Goal: Use online tool/utility: Utilize a website feature to perform a specific function

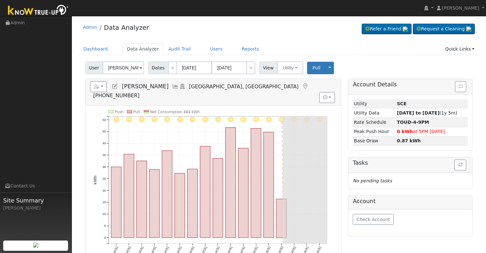
scroll to position [32, 0]
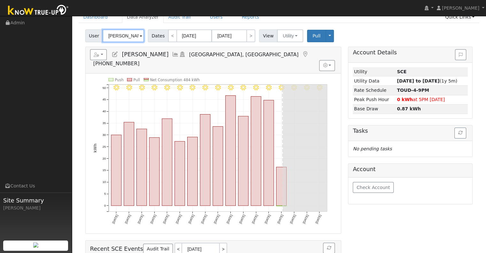
click at [126, 36] on input "[PERSON_NAME]" at bounding box center [124, 35] width 42 height 13
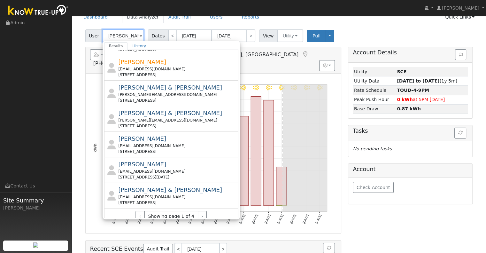
scroll to position [230, 0]
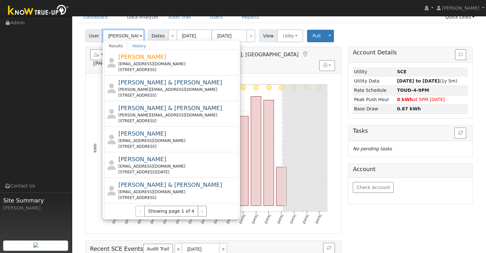
click at [106, 36] on input "[PERSON_NAME]" at bounding box center [124, 35] width 42 height 13
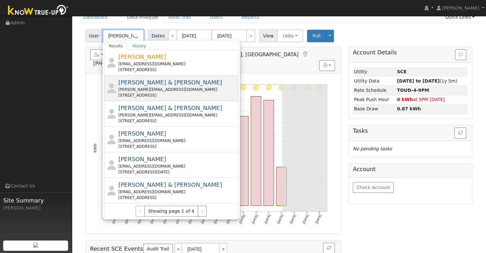
scroll to position [0, 0]
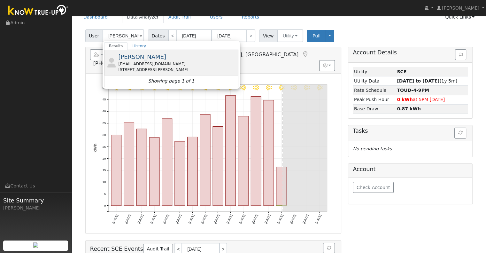
click at [166, 62] on div "[EMAIL_ADDRESS][DOMAIN_NAME]" at bounding box center [177, 64] width 118 height 6
type input "[PERSON_NAME]"
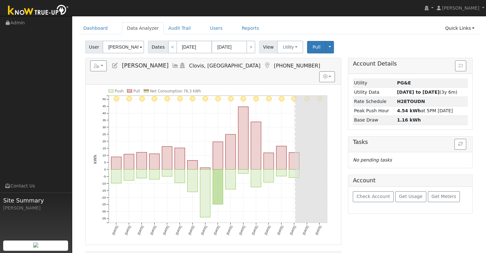
scroll to position [32, 0]
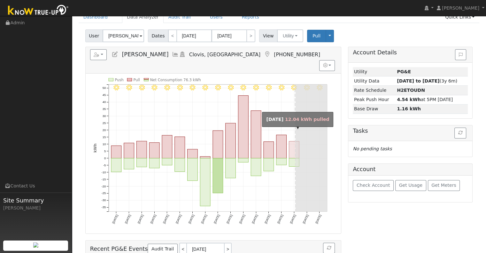
click at [292, 141] on rect "onclick=""" at bounding box center [294, 149] width 10 height 17
type input "[DATE]"
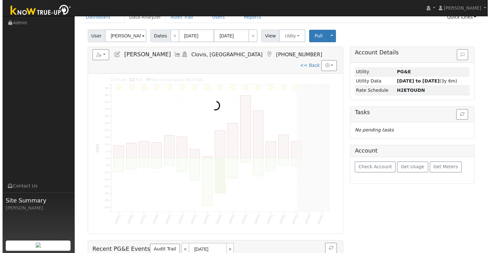
scroll to position [0, 0]
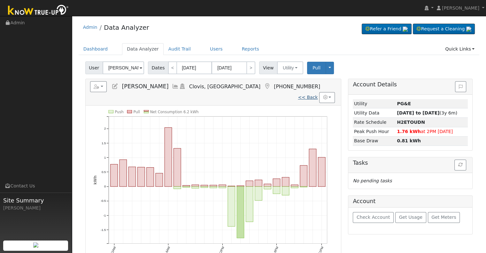
click at [307, 95] on link "<< Back" at bounding box center [308, 97] width 20 height 5
type input "[DATE]"
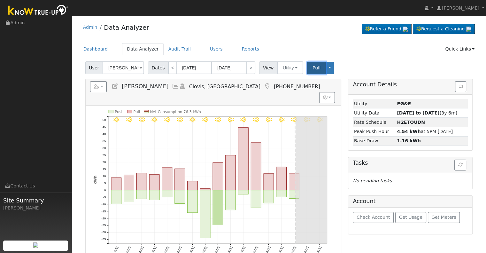
click at [307, 69] on button "Pull" at bounding box center [316, 68] width 19 height 12
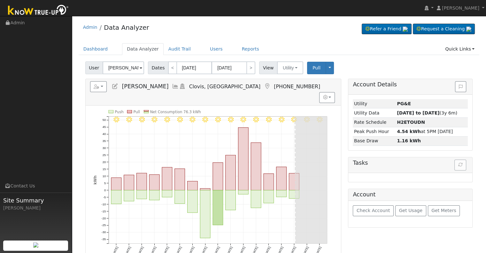
click at [172, 86] on icon at bounding box center [175, 86] width 7 height 6
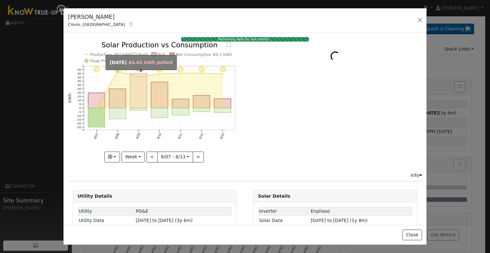
click at [138, 96] on rect "onclick=""" at bounding box center [138, 91] width 17 height 34
type input "[DATE]"
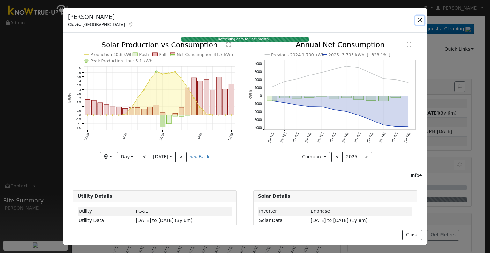
click at [422, 18] on button "button" at bounding box center [420, 20] width 9 height 9
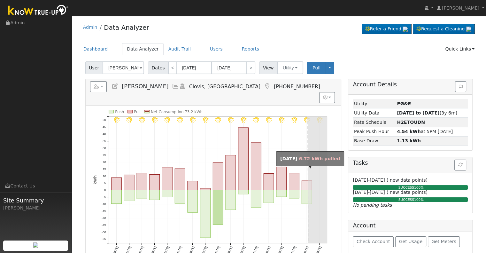
click at [305, 180] on rect "onclick=""" at bounding box center [306, 184] width 10 height 9
type input "[DATE]"
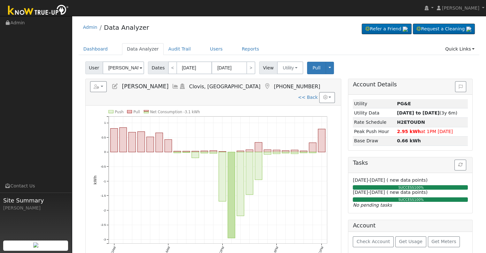
click at [172, 84] on icon at bounding box center [175, 86] width 7 height 6
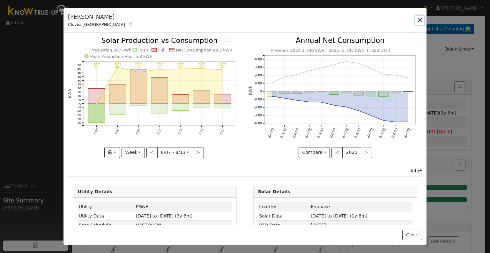
click at [421, 19] on button "button" at bounding box center [420, 20] width 9 height 9
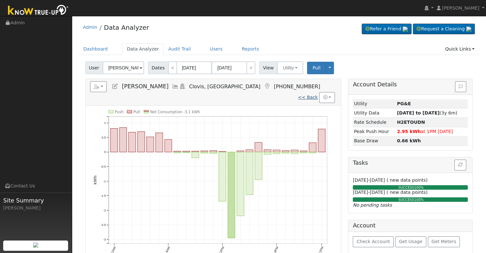
click at [309, 95] on link "<< Back" at bounding box center [308, 97] width 20 height 5
type input "[DATE]"
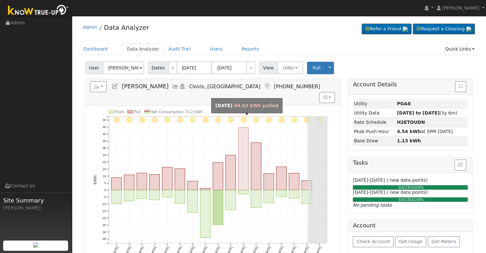
click at [243, 176] on rect "onclick=""" at bounding box center [243, 158] width 10 height 62
type input "[DATE]"
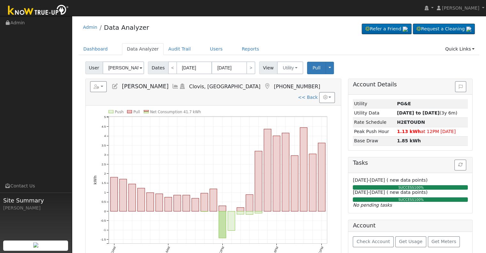
click at [172, 86] on icon at bounding box center [175, 86] width 7 height 6
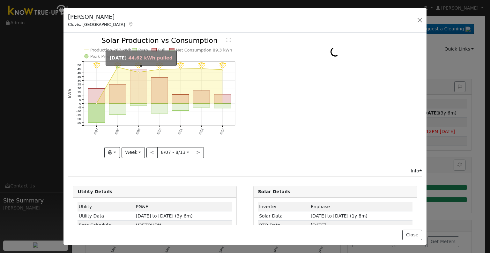
click at [136, 88] on rect "onclick=""" at bounding box center [138, 86] width 17 height 34
type input "[DATE]"
